Goal: Find specific page/section: Find specific page/section

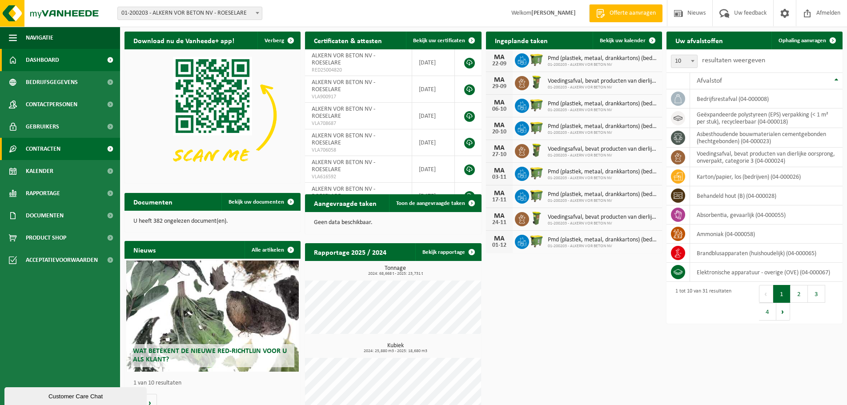
click at [50, 150] on span "Contracten" at bounding box center [43, 149] width 35 height 22
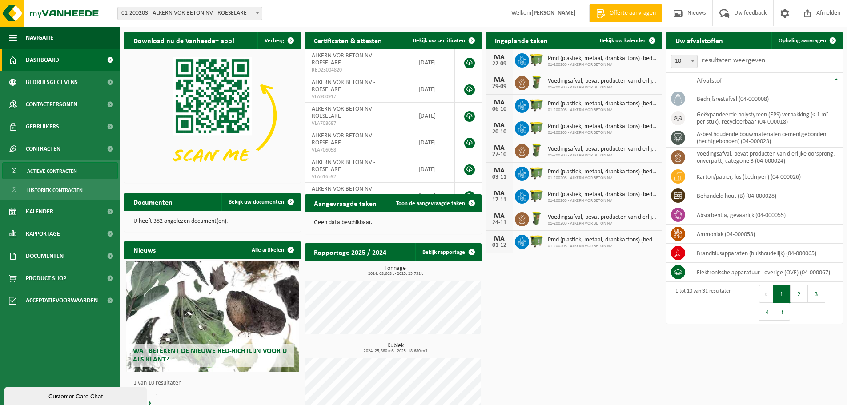
click at [55, 170] on span "Actieve contracten" at bounding box center [52, 171] width 50 height 17
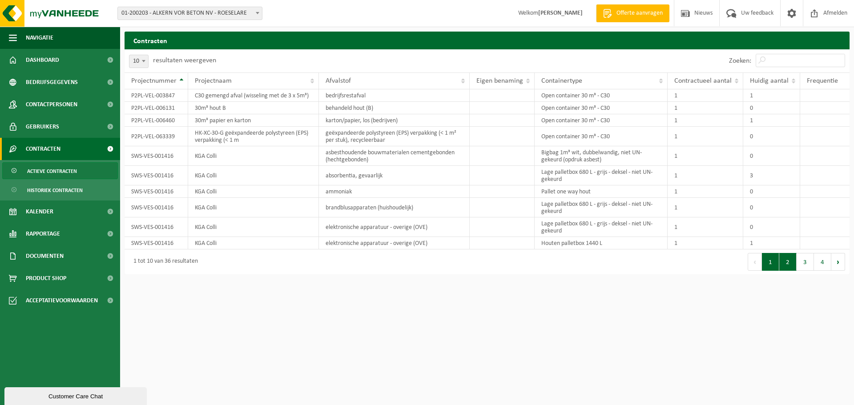
click at [794, 266] on button "2" at bounding box center [787, 262] width 17 height 18
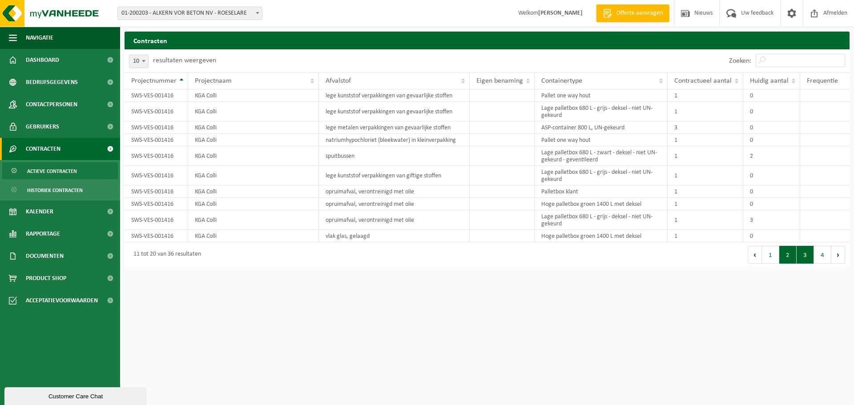
click at [803, 254] on button "3" at bounding box center [805, 255] width 17 height 18
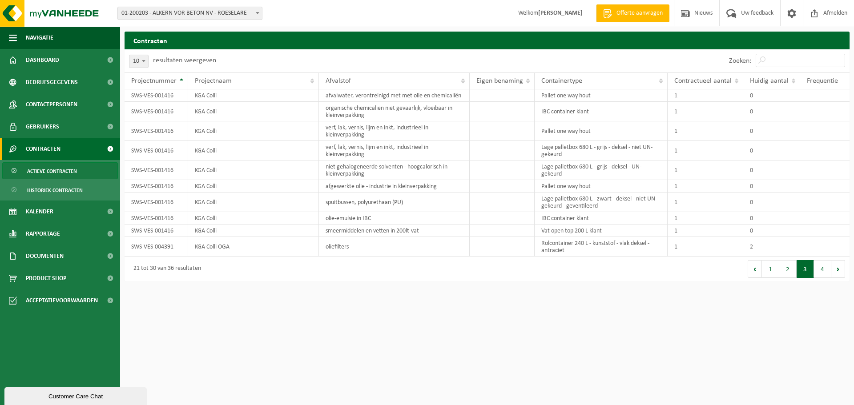
click at [826, 268] on button "4" at bounding box center [822, 269] width 17 height 18
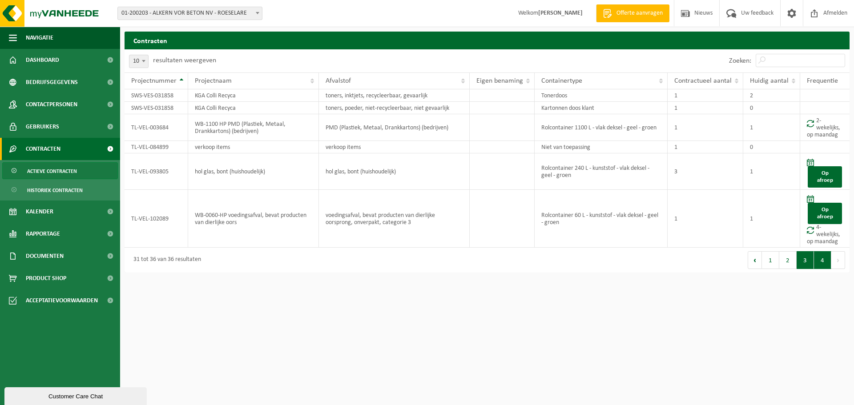
click at [804, 266] on button "3" at bounding box center [805, 260] width 17 height 18
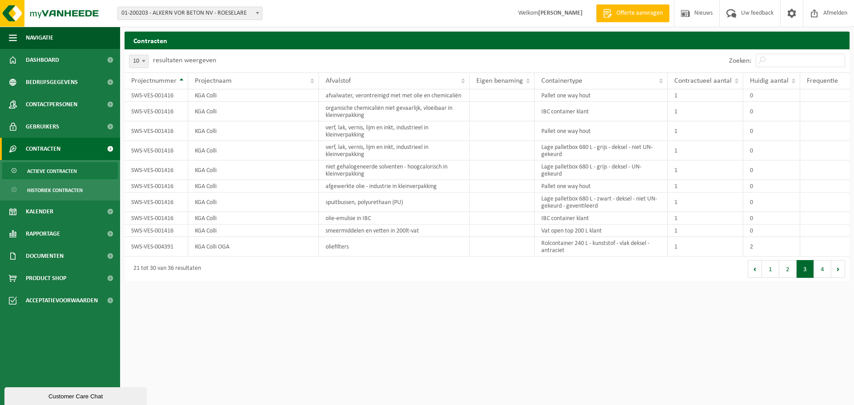
drag, startPoint x: 791, startPoint y: 271, endPoint x: 786, endPoint y: 271, distance: 5.8
click at [791, 271] on button "2" at bounding box center [787, 269] width 17 height 18
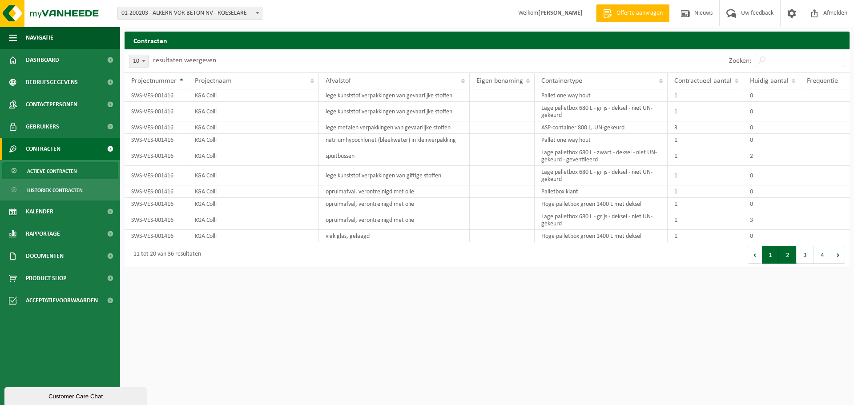
click at [774, 259] on button "1" at bounding box center [770, 255] width 17 height 18
